Goal: Information Seeking & Learning: Understand process/instructions

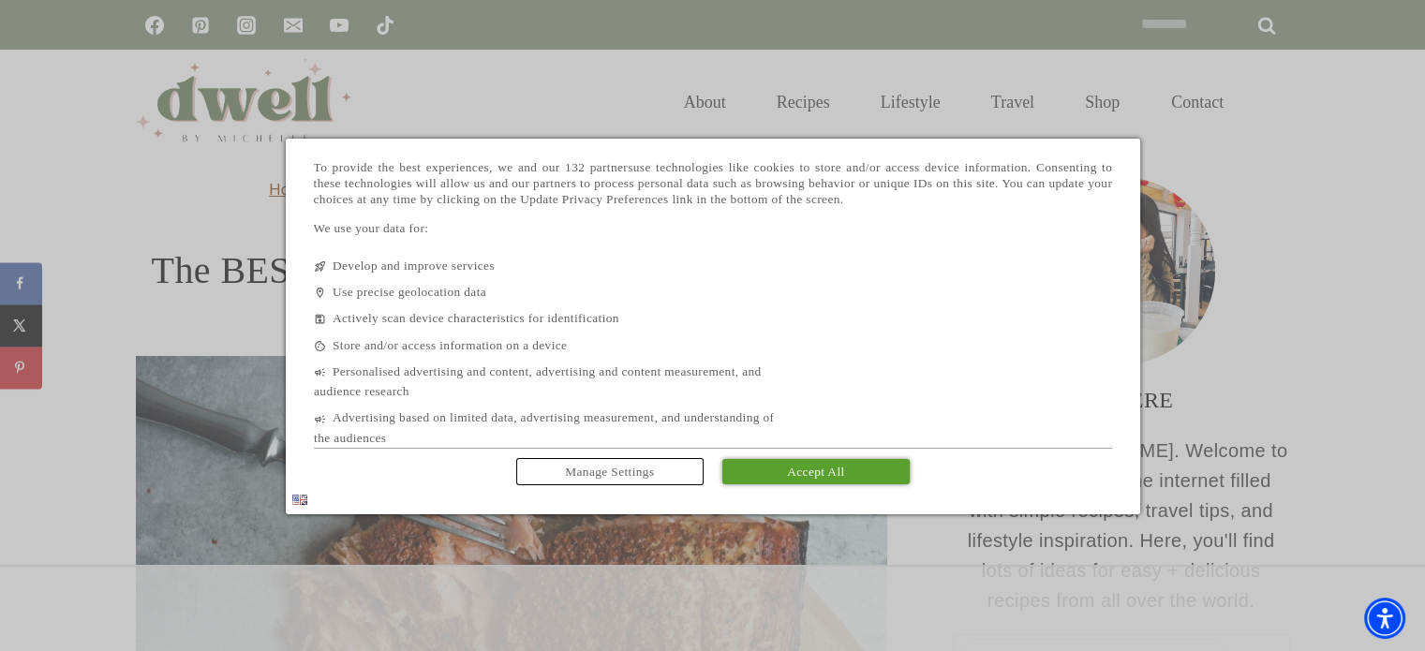
click at [810, 471] on span "Accept All" at bounding box center [815, 472] width 57 height 14
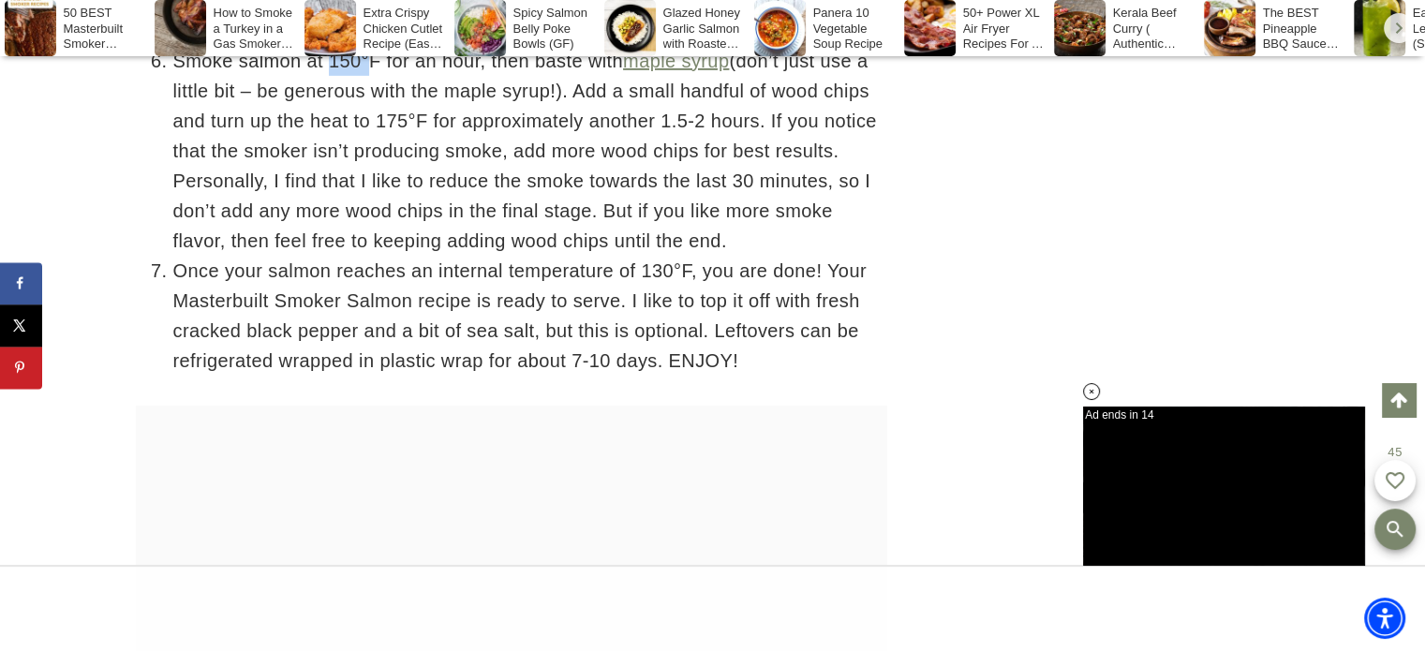
drag, startPoint x: 369, startPoint y: 113, endPoint x: 349, endPoint y: 116, distance: 20.8
click at [331, 113] on li "Smoke salmon at 150°F for an hour, then baste with maple syrup (don’t just use …" at bounding box center [530, 151] width 714 height 210
drag, startPoint x: 379, startPoint y: 112, endPoint x: 326, endPoint y: 110, distance: 52.5
click at [326, 110] on li "Smoke salmon at 150°F for an hour, then baste with maple syrup (don’t just use …" at bounding box center [530, 151] width 714 height 210
